Goal: Check status: Check status

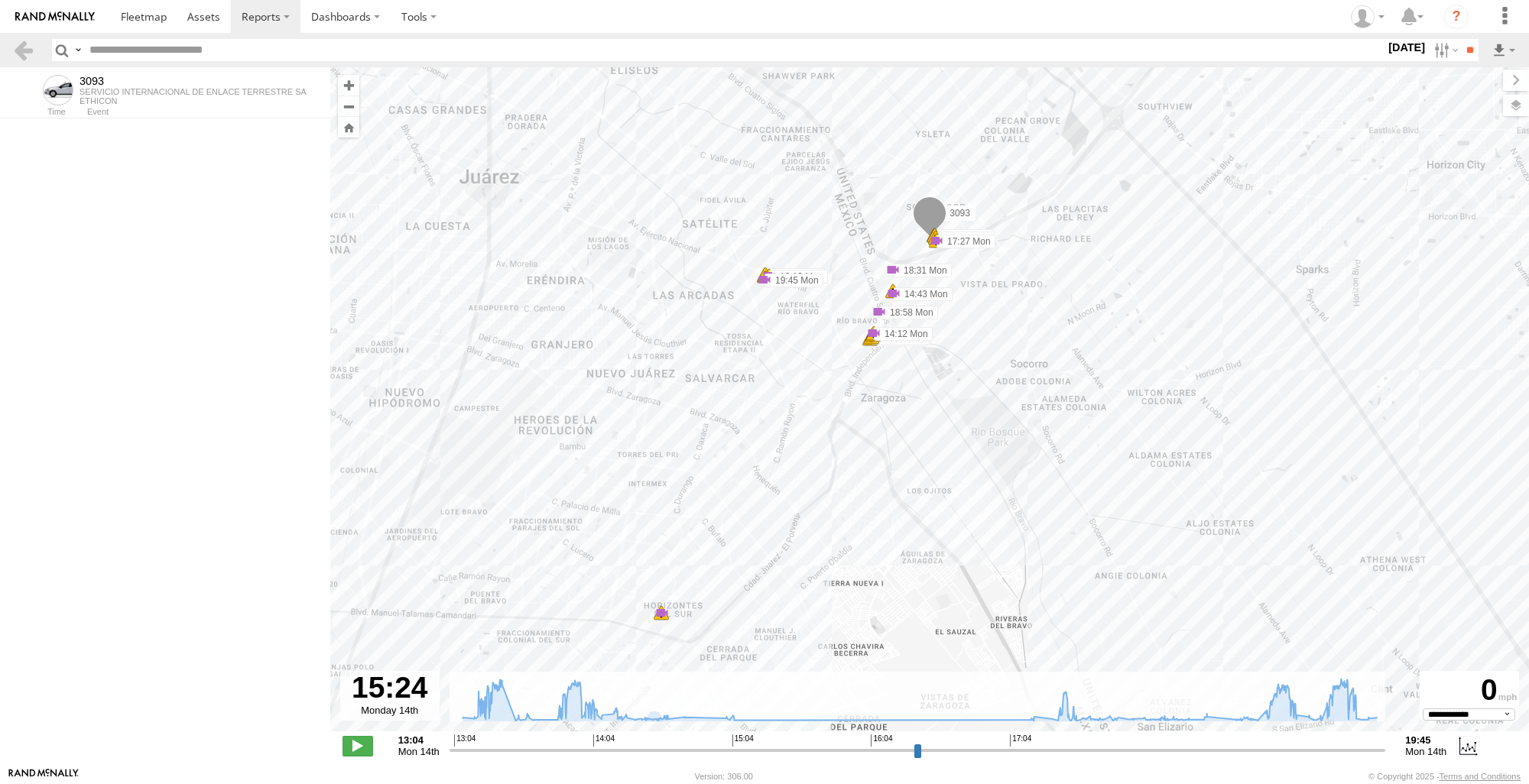
select select "**********"
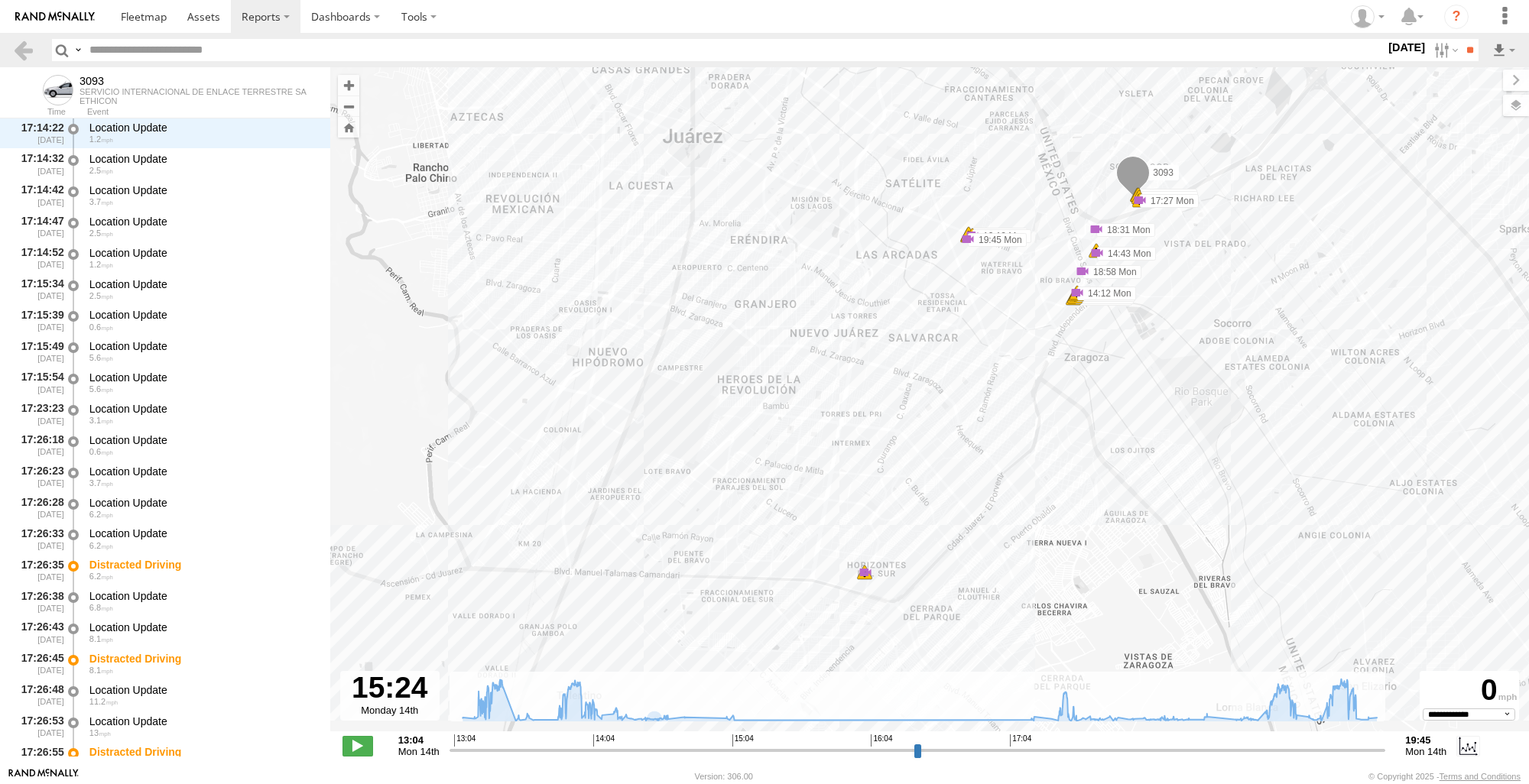
drag, startPoint x: 961, startPoint y: 447, endPoint x: 1168, endPoint y: 407, distance: 210.8
click at [1168, 407] on div "3093 13:11 Mon 13:12 Mon 13:12 Mon 13:13 Mon 13:13 Mon 14:12 Mon 14:12 Mon 14:1…" at bounding box center [930, 407] width 1198 height 681
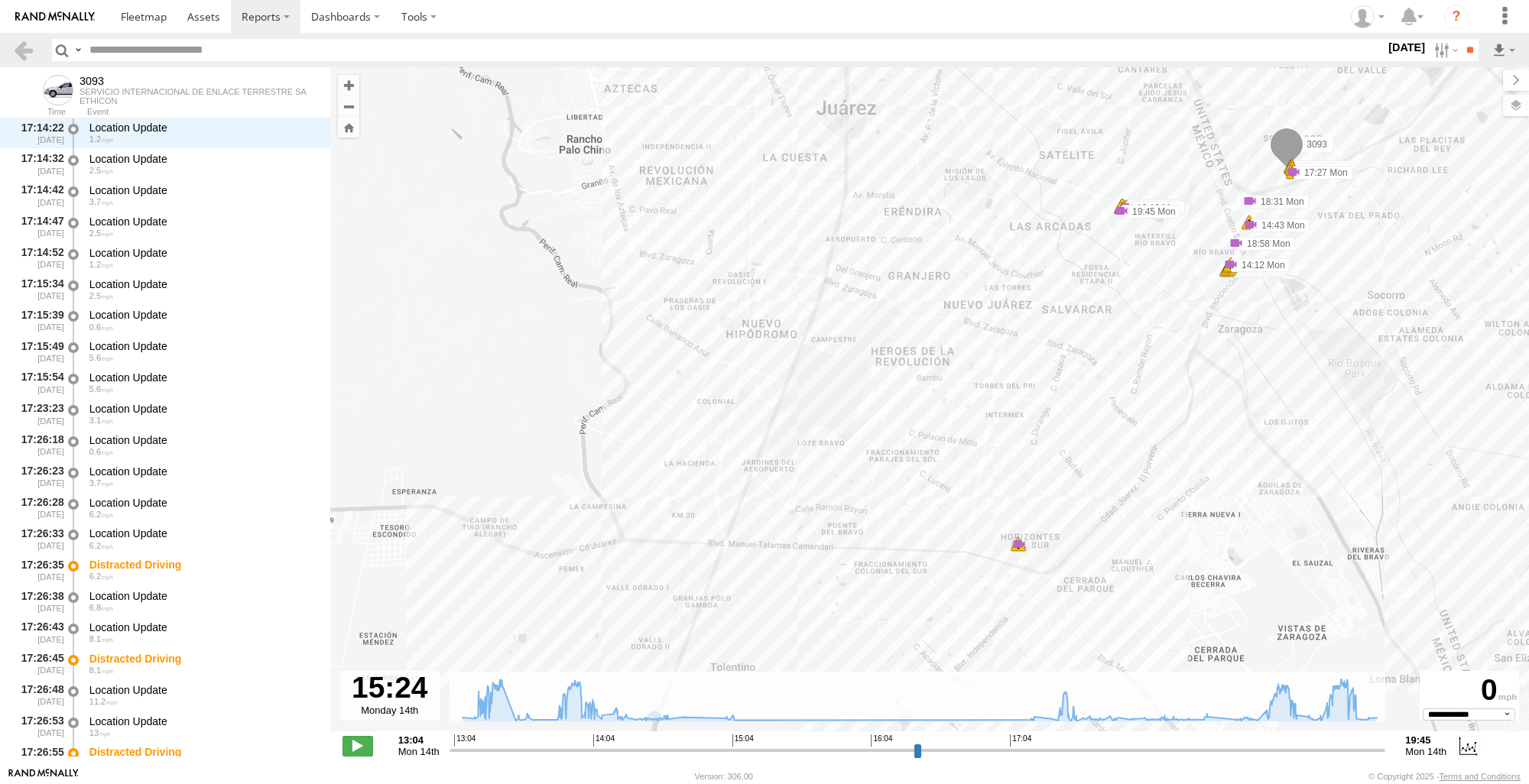
drag, startPoint x: 1310, startPoint y: 402, endPoint x: 1480, endPoint y: 378, distance: 171.7
click at [1480, 378] on div "3093 13:11 Mon 13:12 Mon 13:12 Mon 13:13 Mon 13:13 Mon 14:12 Mon 14:12 Mon 14:1…" at bounding box center [930, 407] width 1198 height 681
click at [1014, 546] on div "5" at bounding box center [1018, 544] width 15 height 15
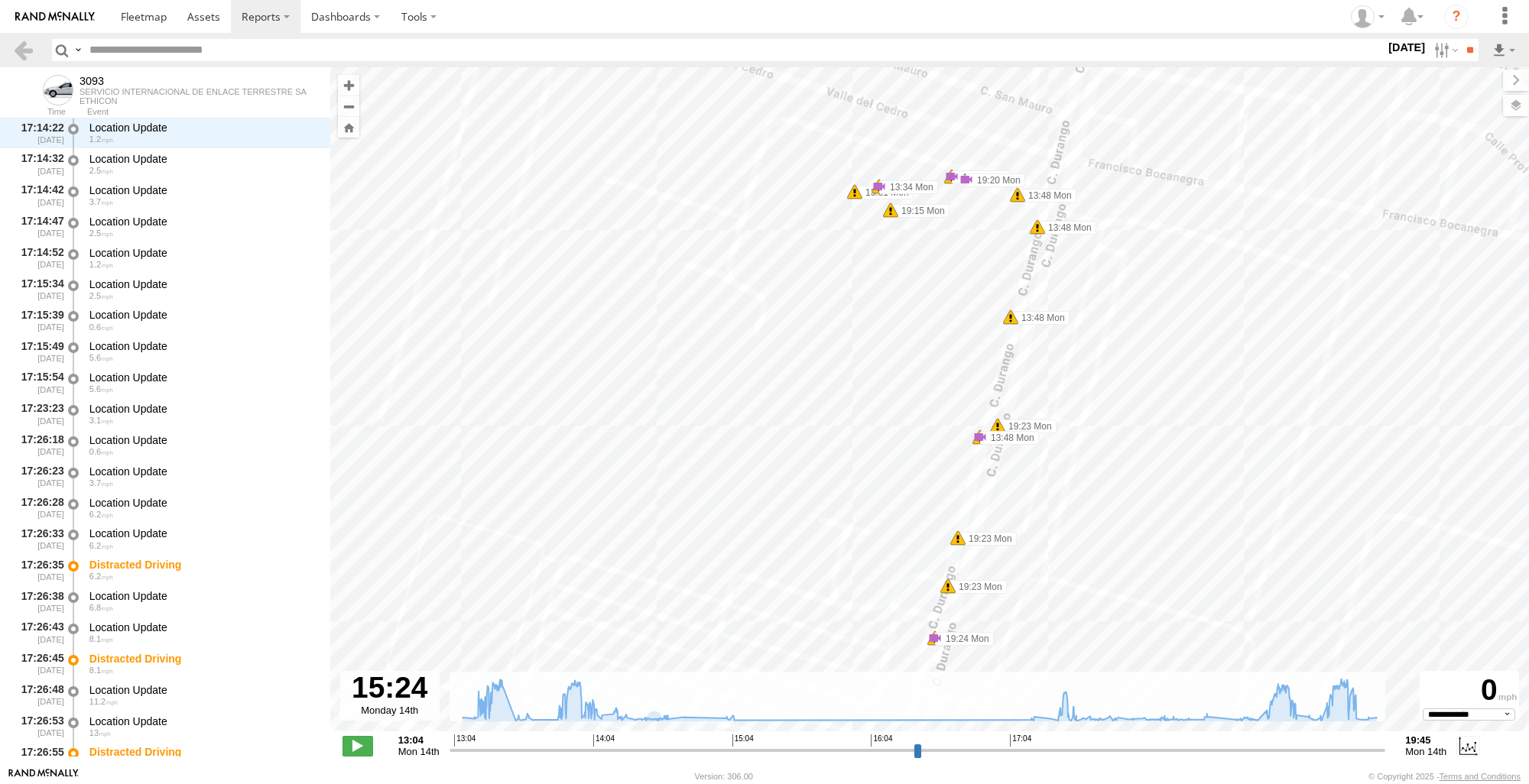
click at [893, 209] on span at bounding box center [890, 210] width 15 height 15
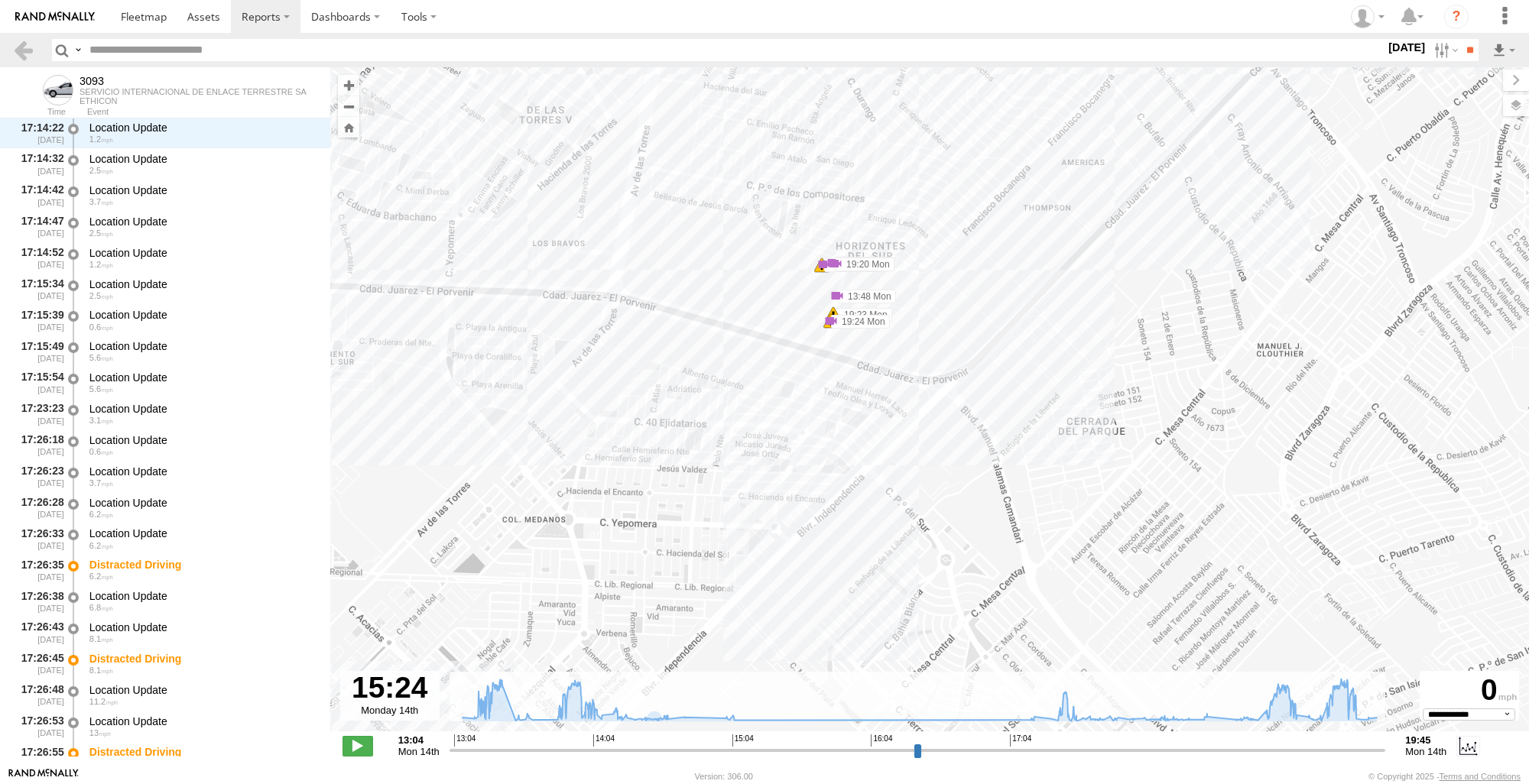
click at [808, 295] on div "3093 13:11 Mon 13:12 Mon 13:12 Mon 13:13 Mon 13:13 Mon 14:12 Mon 14:12 Mon 14:1…" at bounding box center [930, 407] width 1198 height 681
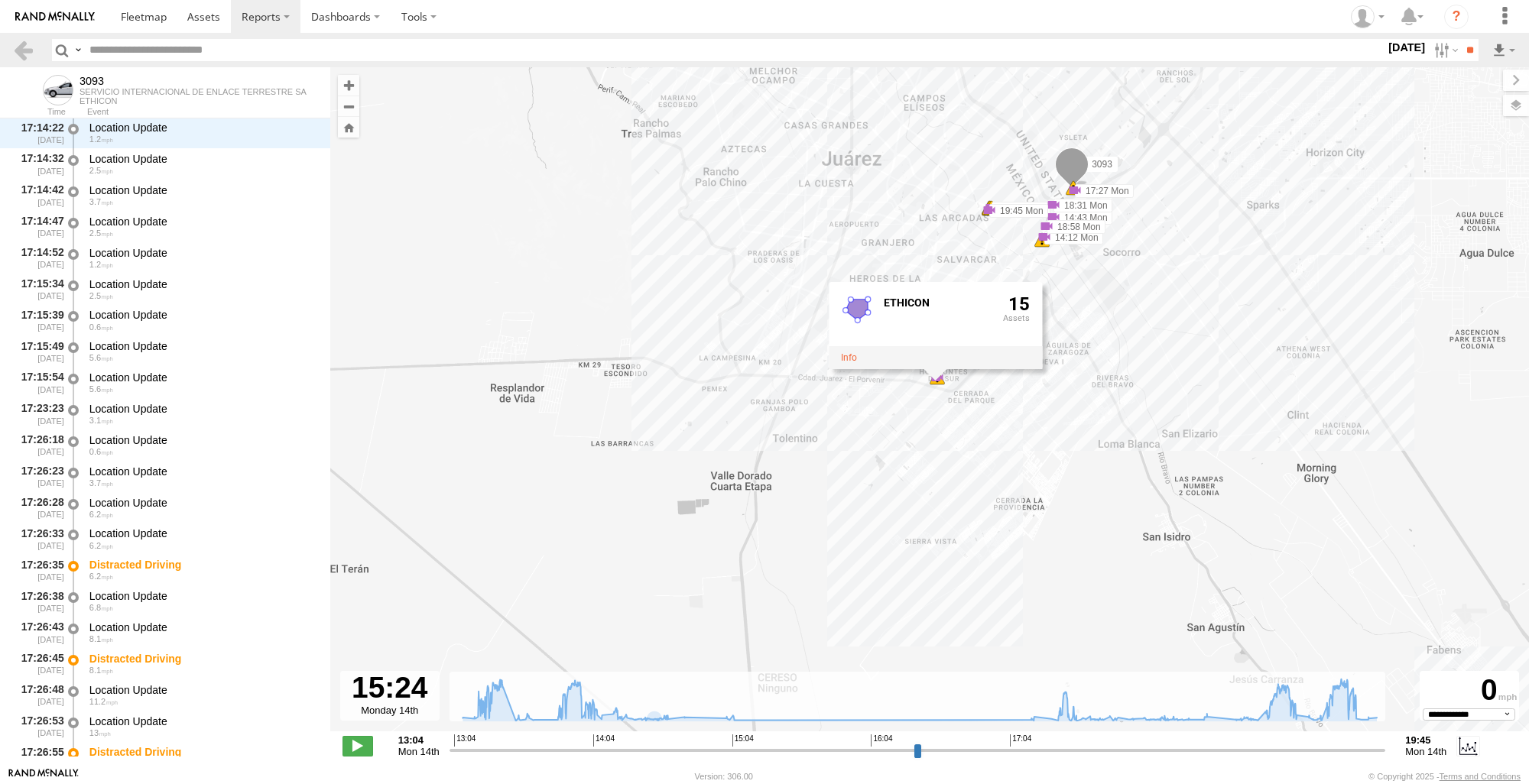
drag, startPoint x: 1244, startPoint y: 298, endPoint x: 1143, endPoint y: 376, distance: 127.6
click at [1141, 380] on div "3093 13:11 Mon 13:12 Mon 13:12 Mon 13:13 Mon 13:13 Mon 14:12 Mon 14:43 Mon 17:2…" at bounding box center [930, 407] width 1198 height 681
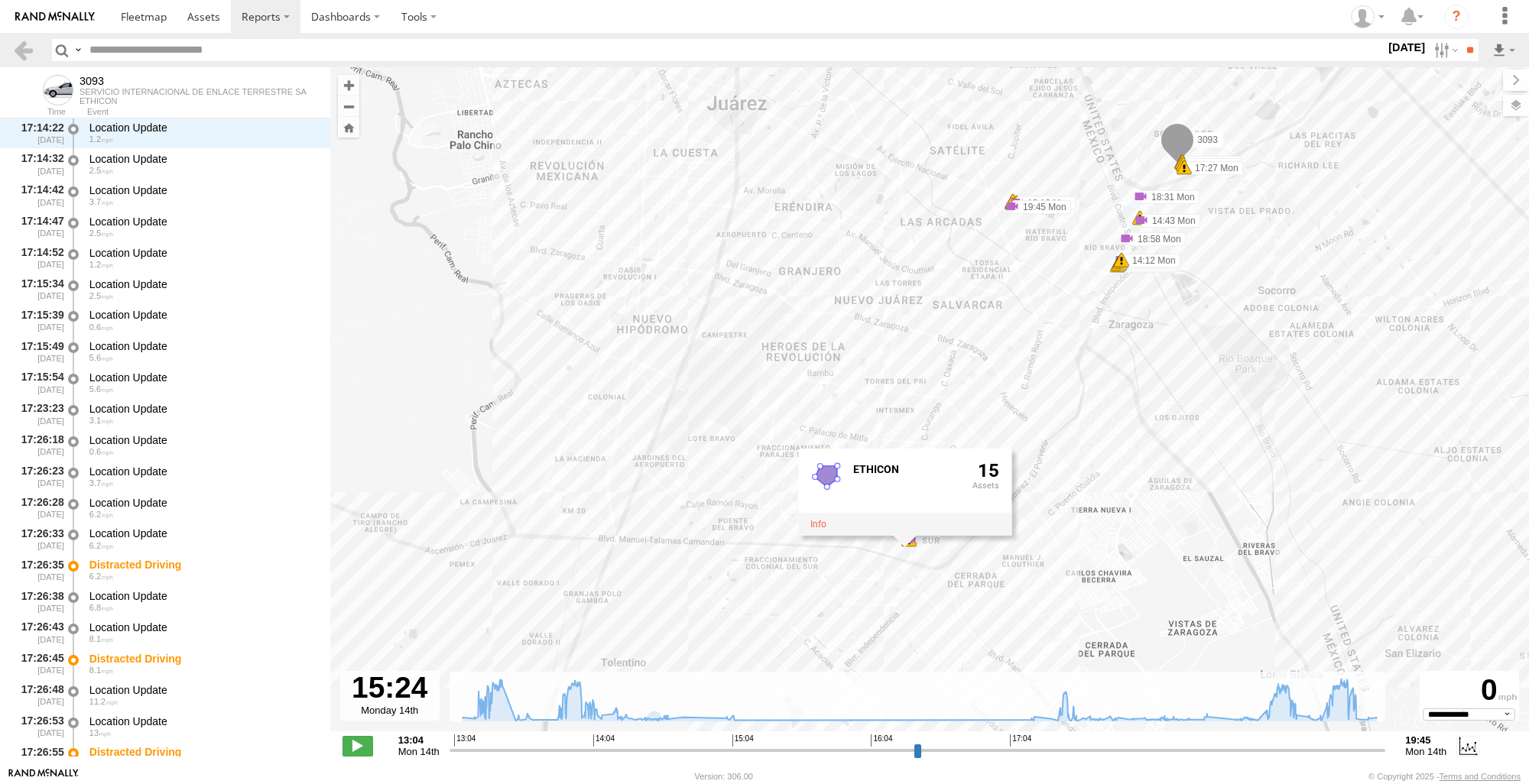
drag, startPoint x: 1157, startPoint y: 298, endPoint x: 1269, endPoint y: 344, distance: 121.1
click at [1269, 344] on div "3093 13:11 Mon 13:12 Mon 13:12 Mon 13:13 Mon 13:13 Mon 14:12 Mon 14:43 Mon 17:2…" at bounding box center [930, 407] width 1198 height 681
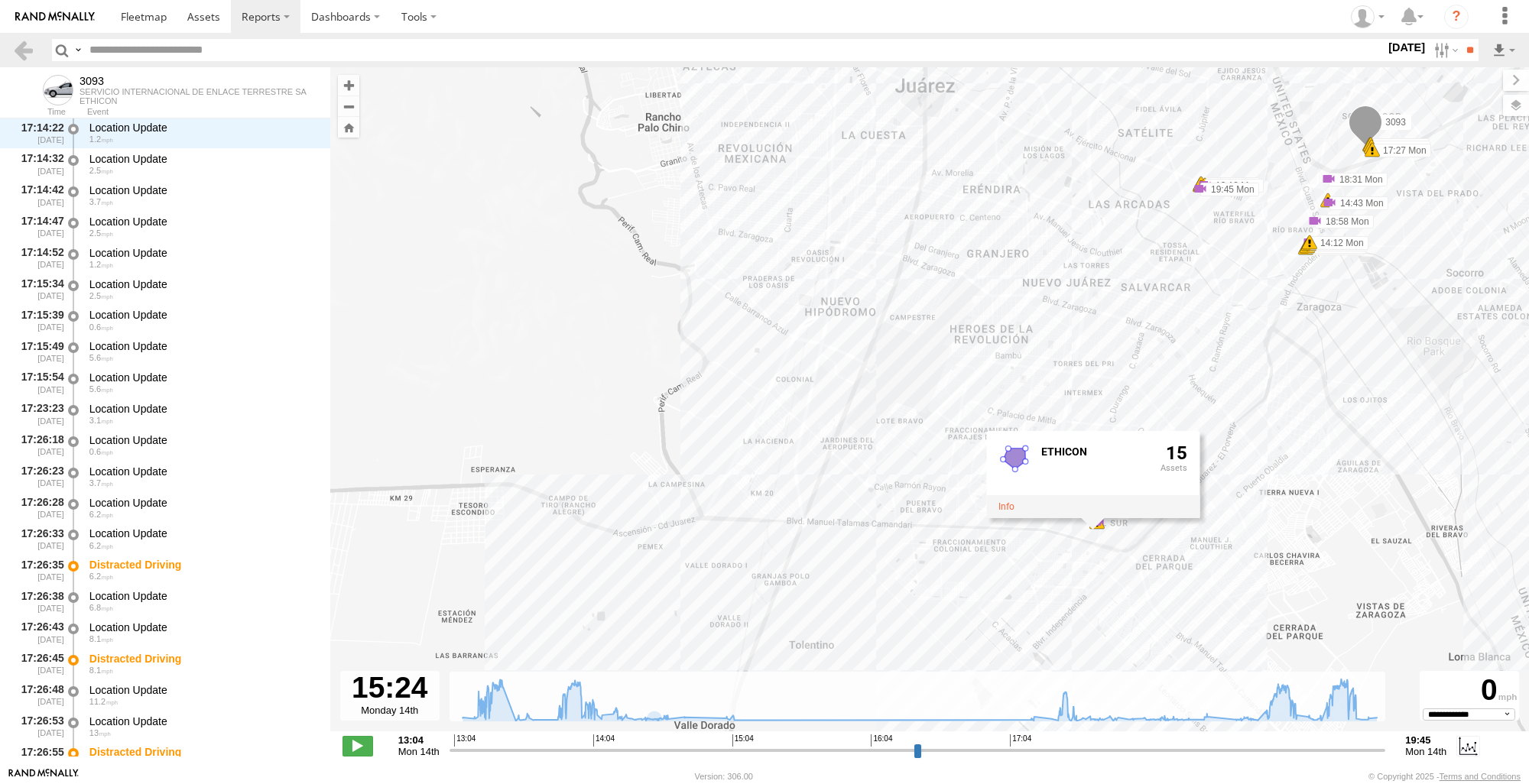
drag, startPoint x: 1250, startPoint y: 285, endPoint x: 1442, endPoint y: 267, distance: 192.8
click at [1442, 267] on div "3093 13:11 Mon 13:12 Mon 13:12 Mon 13:13 Mon 13:13 Mon 14:12 Mon 14:43 Mon 17:2…" at bounding box center [930, 407] width 1198 height 681
click at [1342, 360] on div "3093 13:11 Mon 13:12 Mon 13:12 Mon 13:13 Mon 13:13 Mon 14:12 Mon 14:43 Mon 17:2…" at bounding box center [930, 407] width 1198 height 681
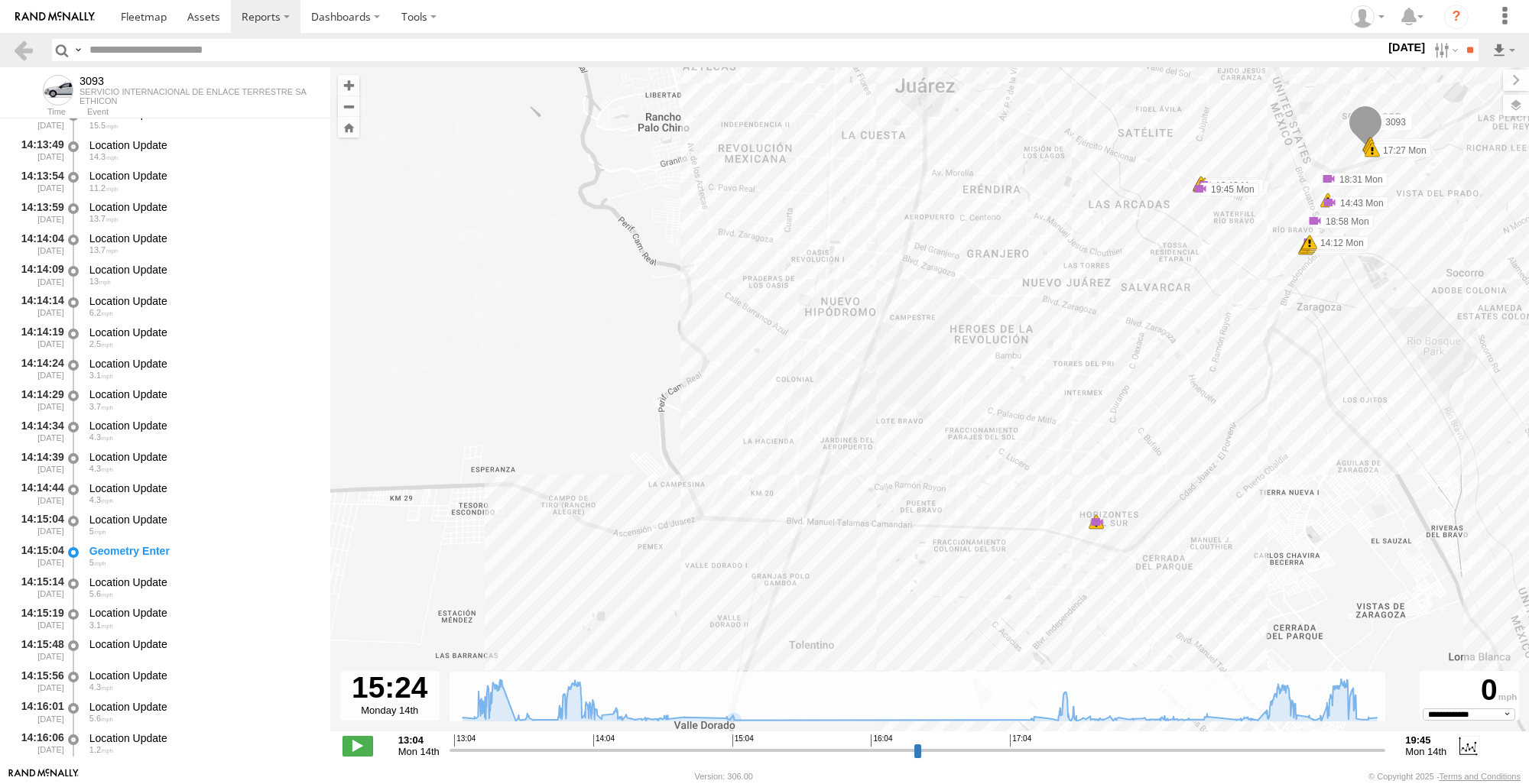
scroll to position [12948, 0]
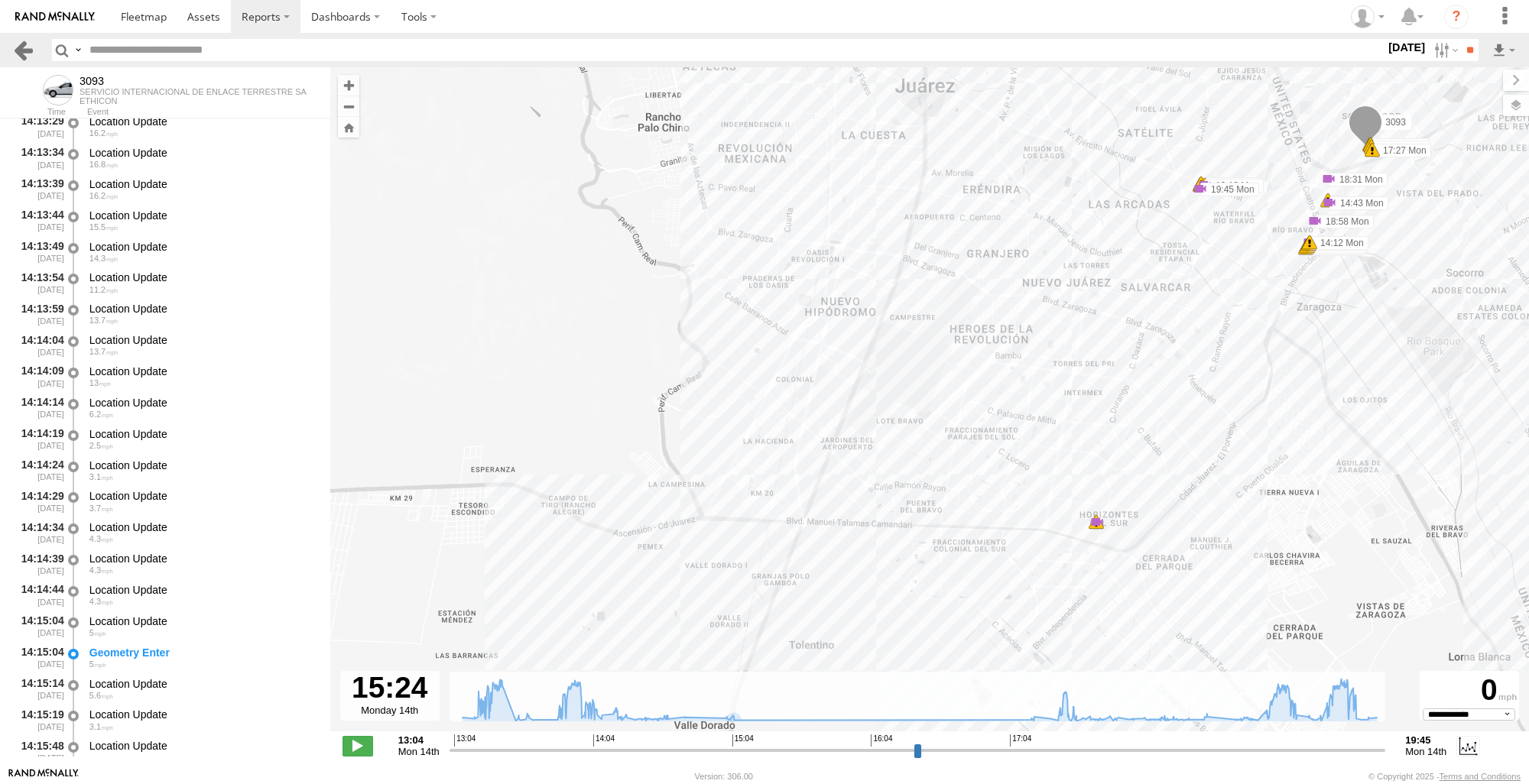
click at [30, 51] on link at bounding box center [23, 51] width 23 height 23
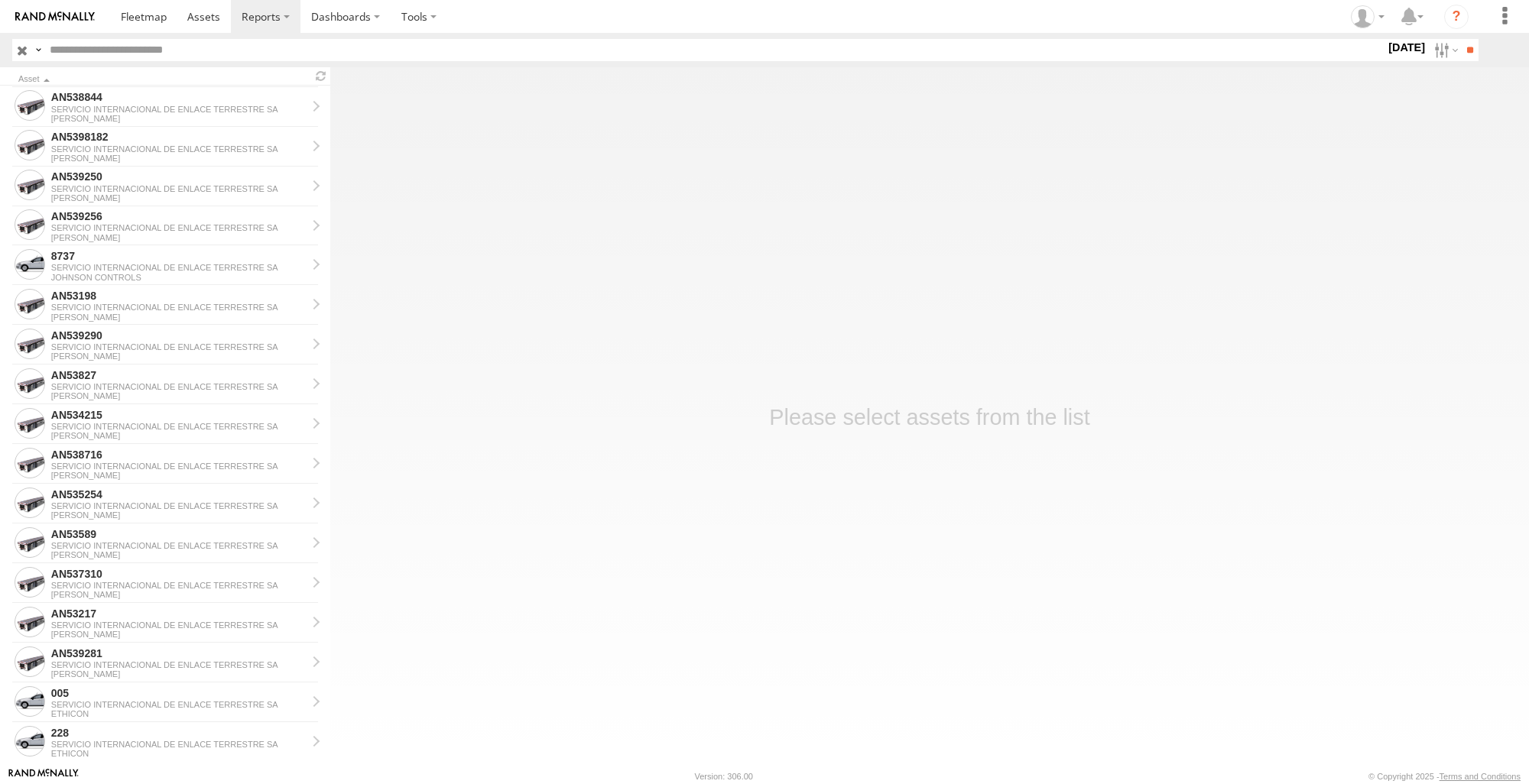
scroll to position [993, 0]
click at [1117, 442] on main "Asset 53537 SERVICIO INTERNACIONAL DE ENLACE TERRESTRE SA JOHNSON AN539208 SERV…" at bounding box center [764, 418] width 1529 height 700
click at [1411, 42] on label "[DATE]" at bounding box center [1407, 48] width 43 height 17
click at [0, 0] on label at bounding box center [0, 0] width 0 height 0
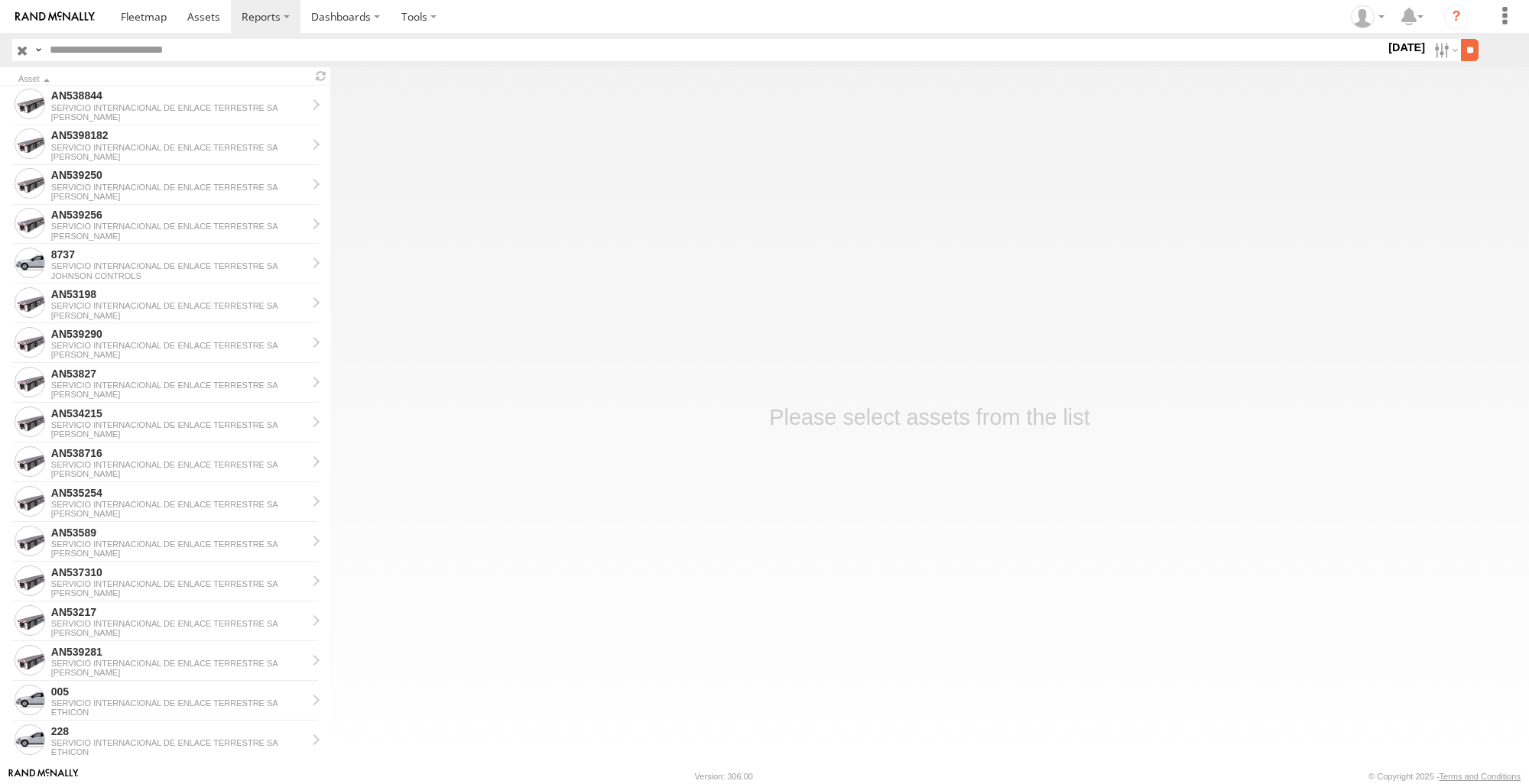
click at [1461, 45] on input "**" at bounding box center [1470, 51] width 18 height 23
click at [137, 13] on span at bounding box center [144, 16] width 46 height 14
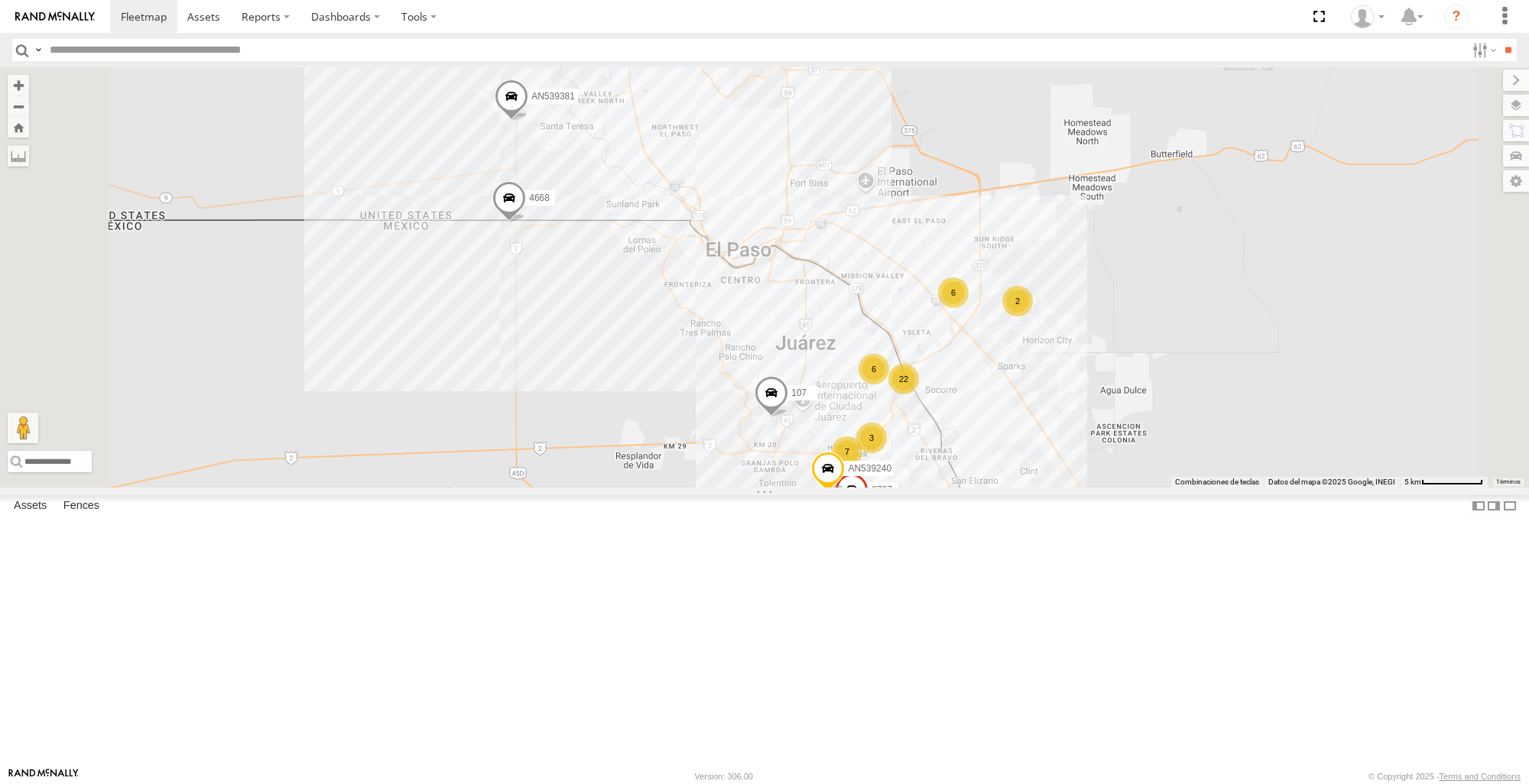
click at [0, 0] on span at bounding box center [0, 0] width 0 height 0
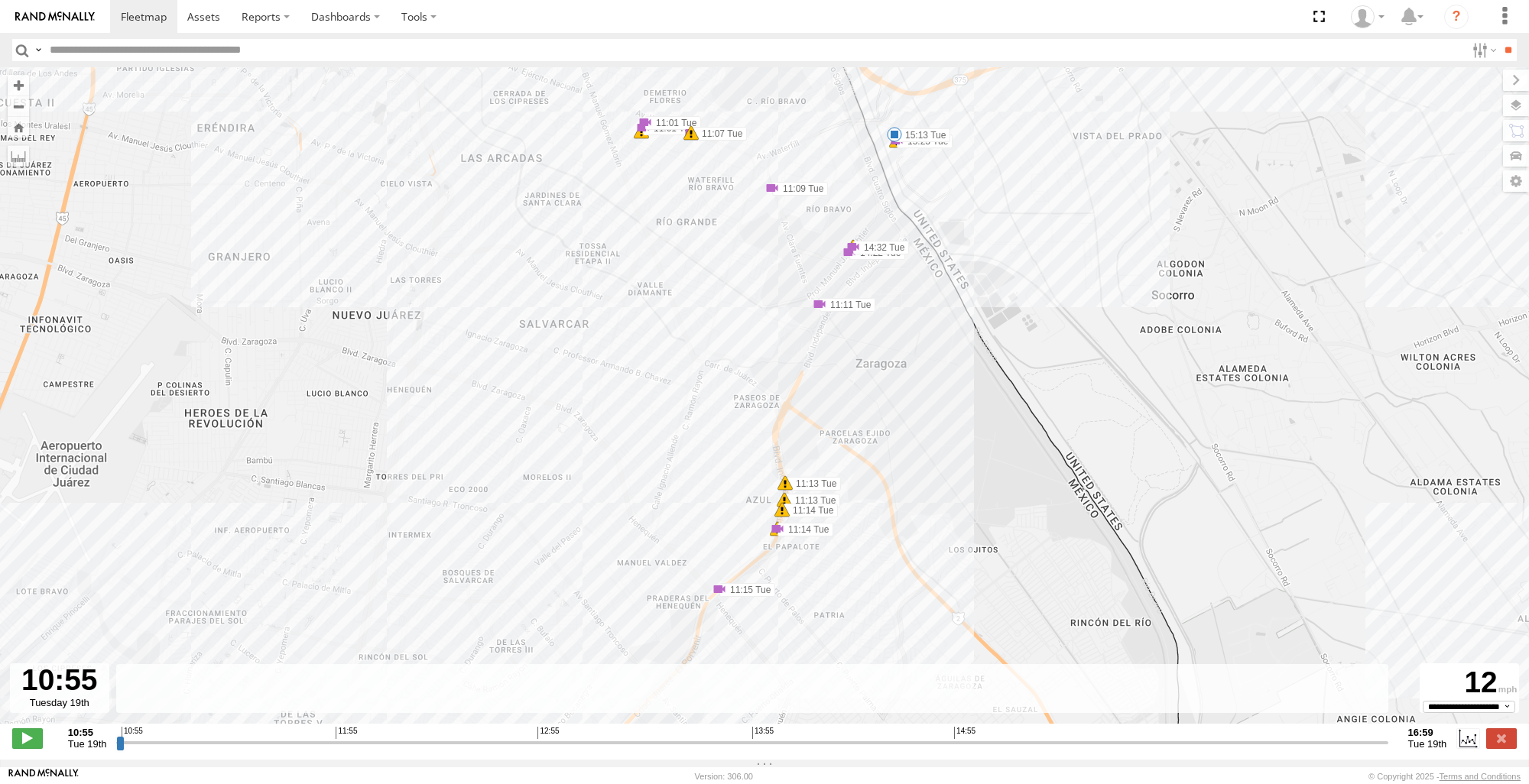
drag, startPoint x: 1207, startPoint y: 321, endPoint x: 1315, endPoint y: 285, distance: 113.8
click at [1315, 285] on div "3093 15:13 Tue 15:37 Tue 15:58 Tue 16:23 Tue 16:23 Tue 16:29 Tue 16:47 Tue 16:4…" at bounding box center [764, 404] width 1529 height 672
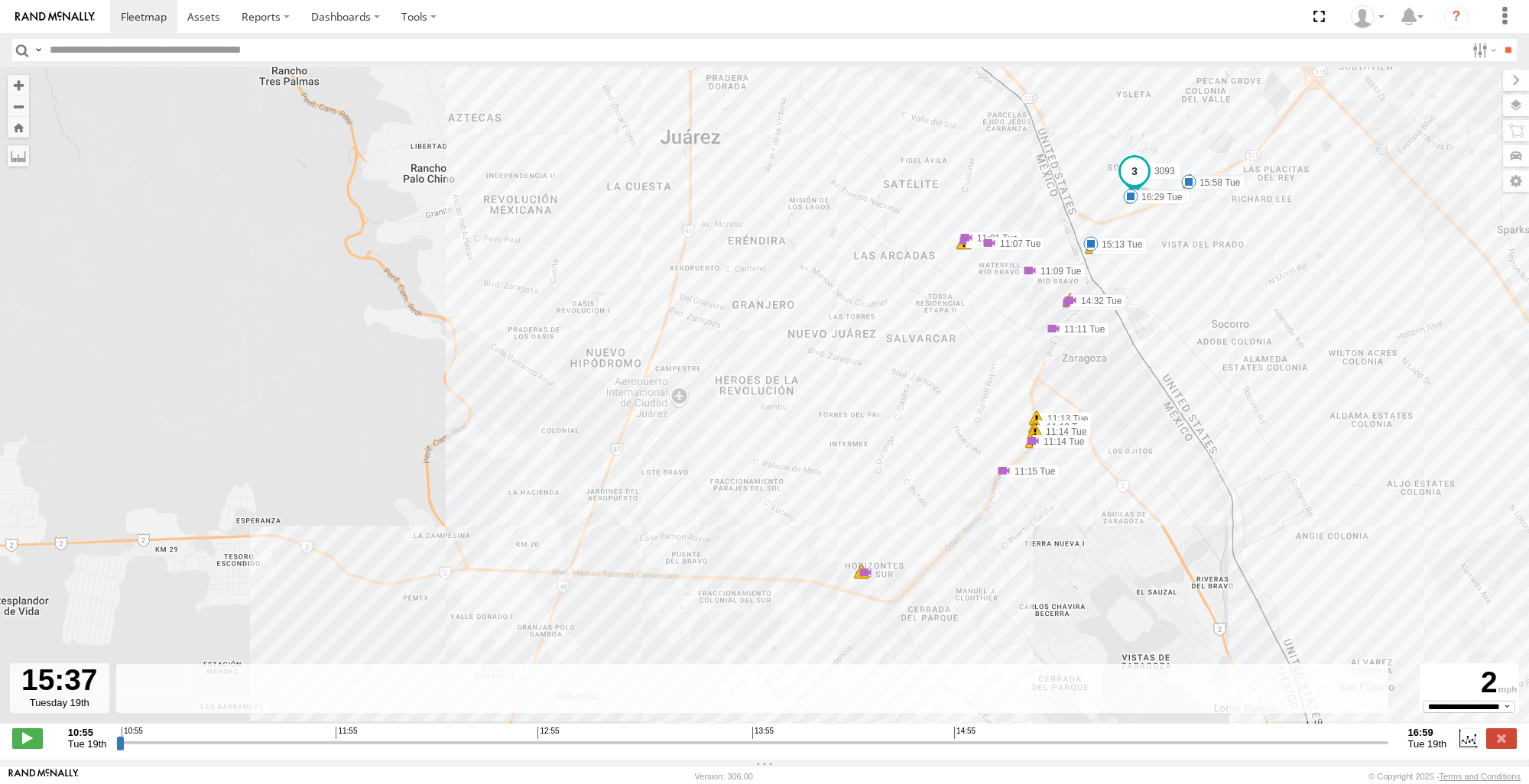
drag, startPoint x: 116, startPoint y: 747, endPoint x: 1099, endPoint y: 754, distance: 983.0
type input "**********"
click at [1099, 750] on input "range" at bounding box center [752, 742] width 1272 height 14
click at [865, 588] on div "3093 15:13 Tue 15:37 Tue 15:58 Tue 16:23 Tue 16:23 Tue 16:29 Tue 16:47 Tue 16:4…" at bounding box center [764, 404] width 1529 height 672
click at [858, 590] on div "3093 15:13 Tue 15:37 Tue 15:58 Tue 16:23 Tue 16:23 Tue 16:29 Tue 16:47 Tue 16:4…" at bounding box center [764, 404] width 1529 height 672
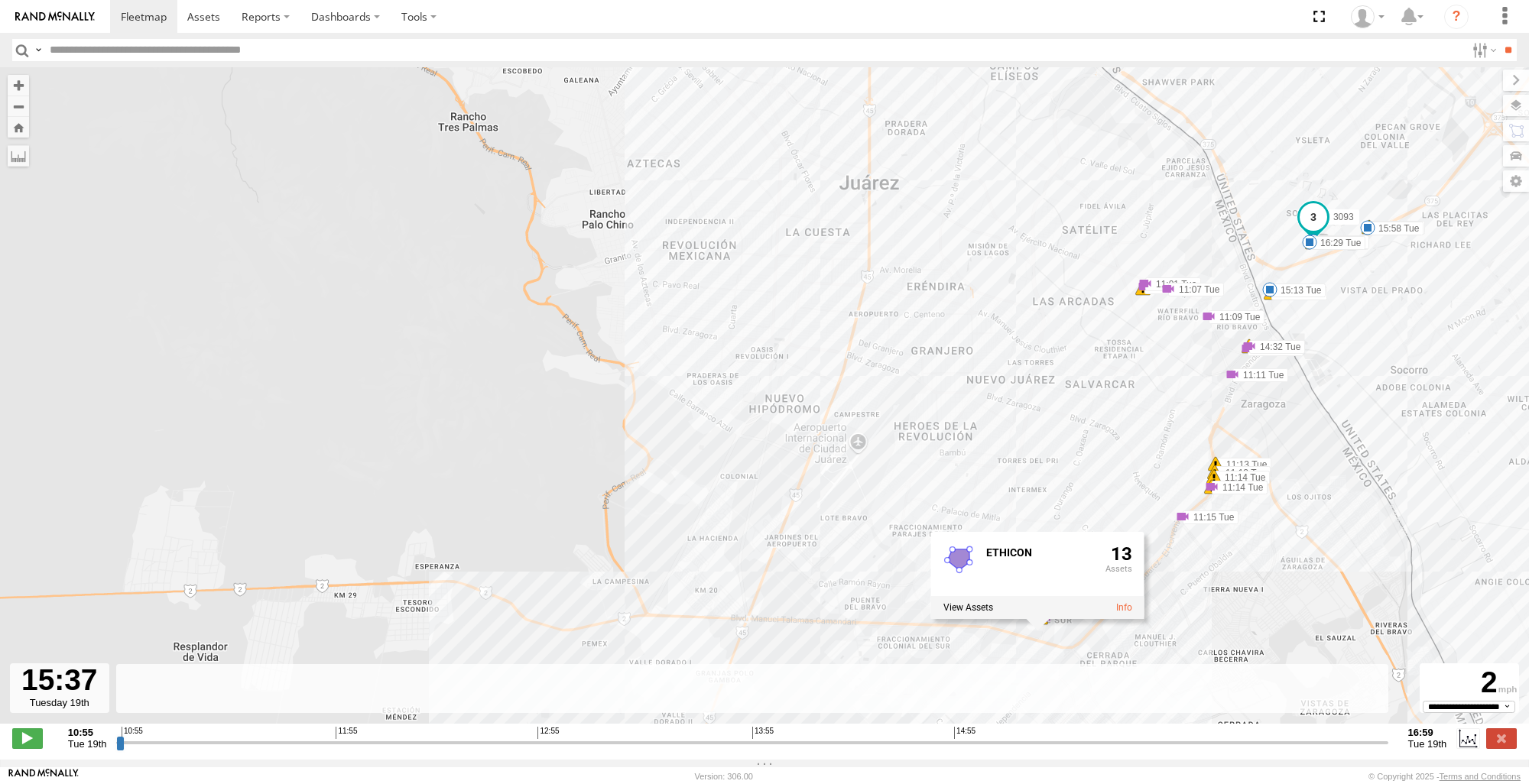
drag, startPoint x: 1335, startPoint y: 510, endPoint x: 1513, endPoint y: 558, distance: 184.4
click at [1513, 558] on div "3093 15:13 Tue 15:37 Tue 15:58 Tue 16:23 Tue 16:23 Tue 16:29 Tue 16:47 Tue 16:4…" at bounding box center [764, 404] width 1529 height 672
click at [140, 549] on div "3093 15:13 Tue 15:37 Tue 15:58 Tue 16:23 Tue 16:23 Tue 16:29 Tue 16:47 Tue 16:4…" at bounding box center [764, 404] width 1529 height 672
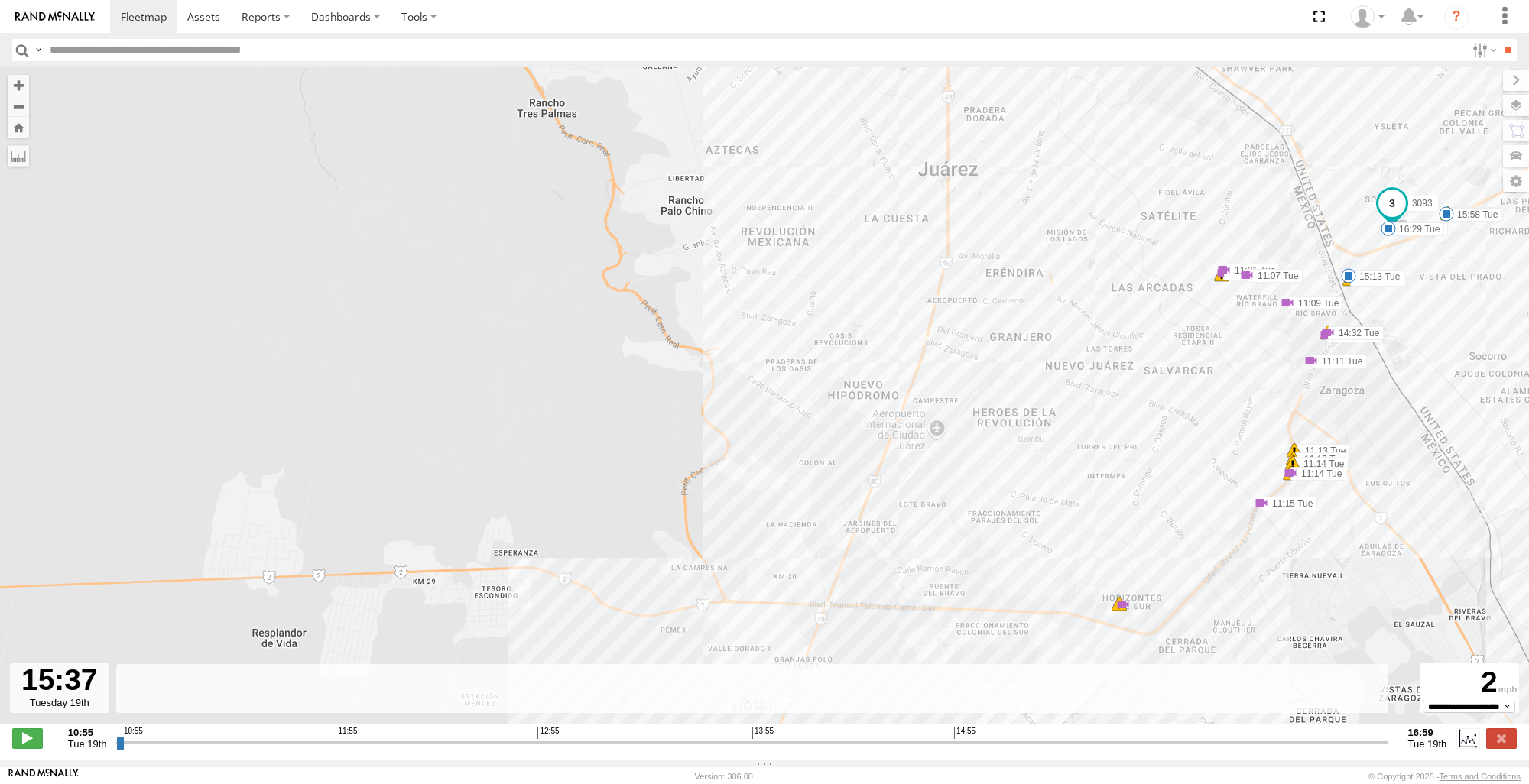
drag, startPoint x: 1058, startPoint y: 504, endPoint x: 1135, endPoint y: 486, distance: 79.1
click at [1135, 486] on div "3093 15:13 Tue 15:37 Tue 15:58 Tue 16:23 Tue 16:23 Tue 16:29 Tue 16:47 Tue 16:4…" at bounding box center [764, 404] width 1529 height 672
